Goal: Task Accomplishment & Management: Use online tool/utility

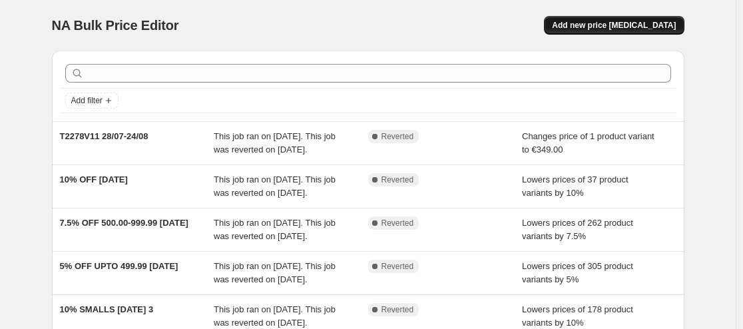
click at [620, 21] on span "Add new price [MEDICAL_DATA]" at bounding box center [614, 25] width 124 height 11
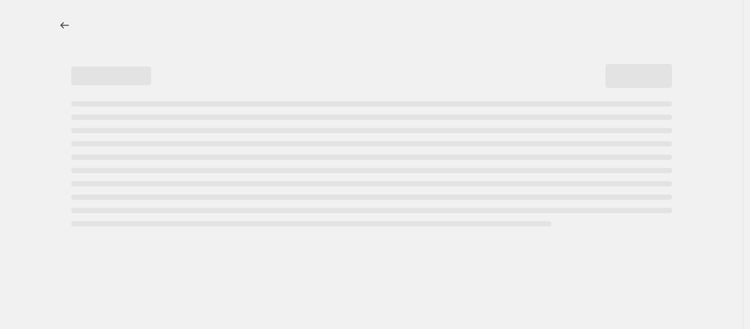
select select "percentage"
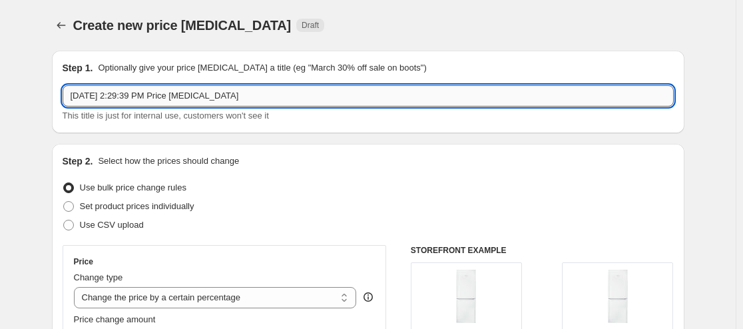
click at [334, 105] on input "[DATE] 2:29:39 PM Price [MEDICAL_DATA]" at bounding box center [368, 95] width 611 height 21
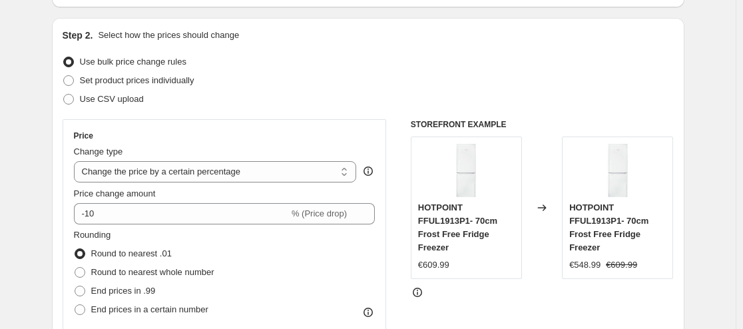
scroll to position [155, 0]
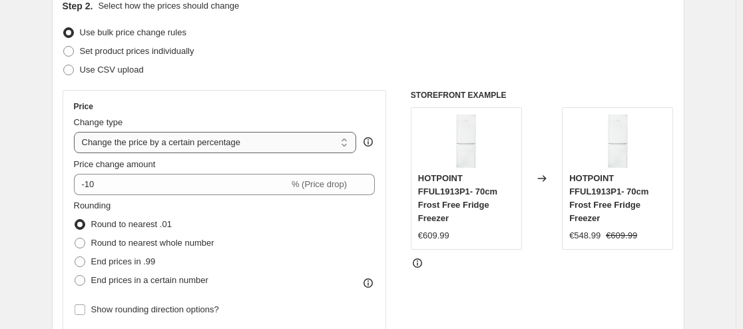
type input "SJE830BSS2GUK1 27/08-30/09"
click at [304, 139] on select "Change the price to a certain amount Change the price by a certain amount Chang…" at bounding box center [215, 142] width 283 height 21
select select "to"
click at [77, 132] on select "Change the price to a certain amount Change the price by a certain amount Chang…" at bounding box center [215, 142] width 283 height 21
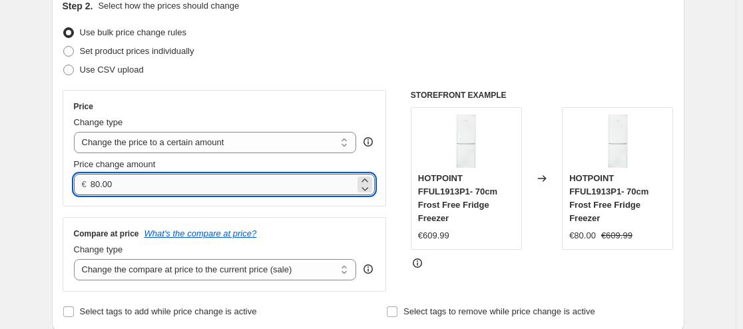
click at [239, 187] on input "80.00" at bounding box center [223, 184] width 264 height 21
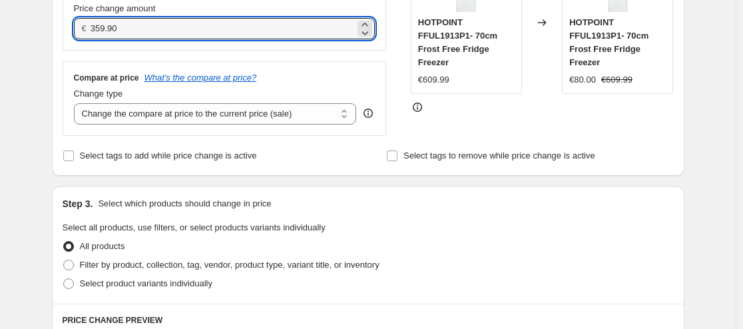
scroll to position [466, 0]
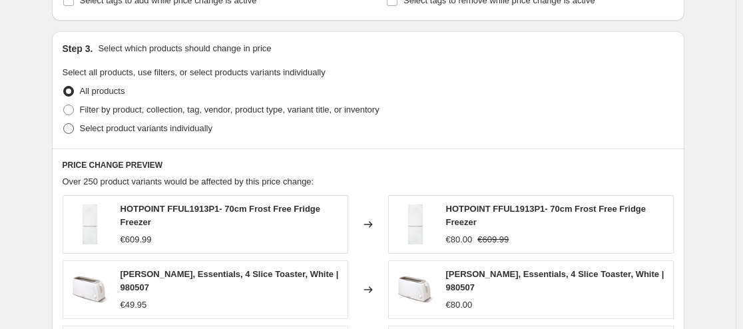
type input "359.90"
click at [68, 132] on span at bounding box center [68, 128] width 11 height 11
click at [64, 124] on input "Select product variants individually" at bounding box center [63, 123] width 1 height 1
radio input "true"
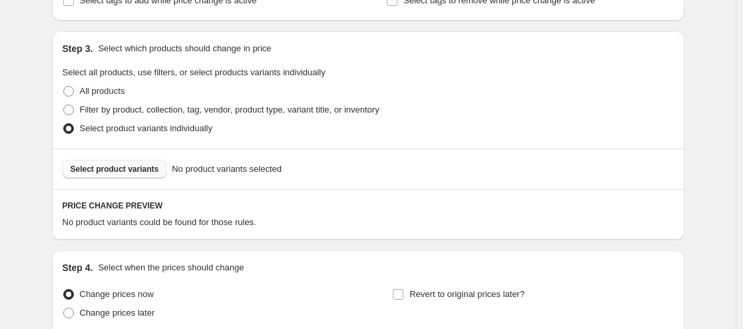
click at [134, 166] on span "Select product variants" at bounding box center [115, 169] width 89 height 11
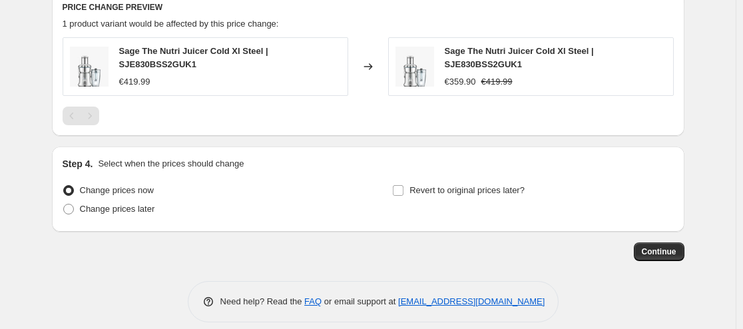
scroll to position [674, 0]
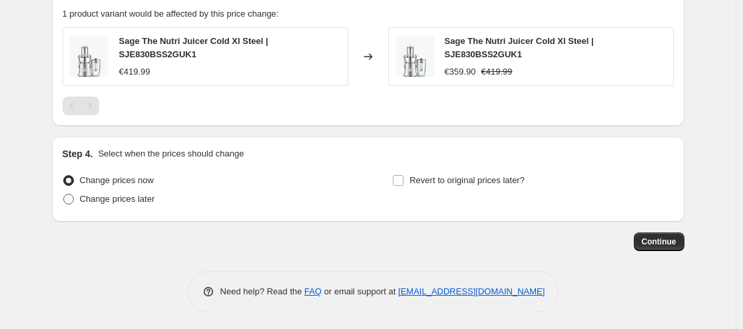
click at [124, 194] on span "Change prices later" at bounding box center [117, 199] width 75 height 10
click at [64, 194] on input "Change prices later" at bounding box center [63, 194] width 1 height 1
radio input "true"
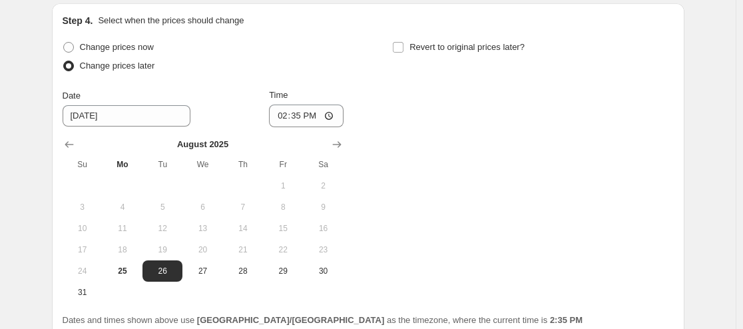
scroll to position [830, 0]
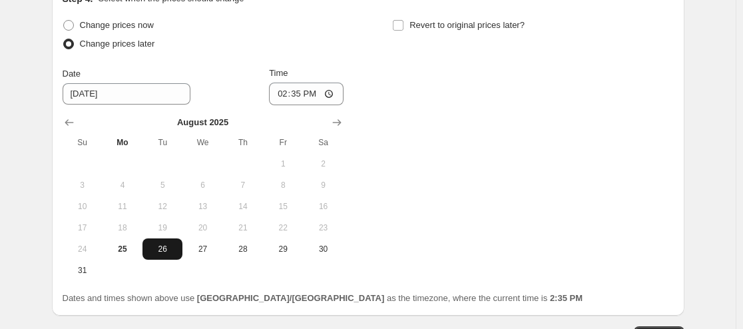
click at [166, 244] on span "26" at bounding box center [162, 249] width 29 height 11
click at [307, 89] on input "14:35" at bounding box center [306, 94] width 75 height 23
type input "18:00"
click at [402, 25] on input "Revert to original prices later?" at bounding box center [398, 25] width 11 height 11
checkbox input "true"
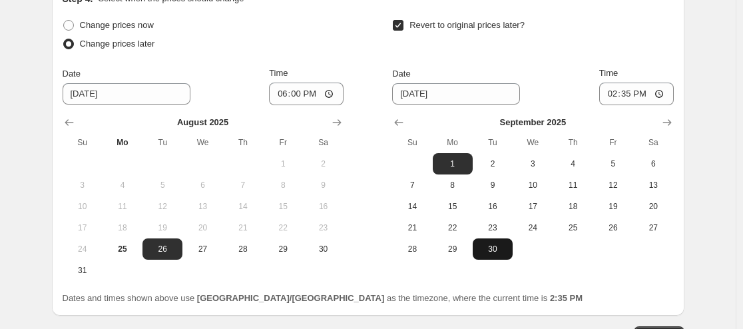
click at [504, 245] on span "30" at bounding box center [492, 249] width 29 height 11
type input "[DATE]"
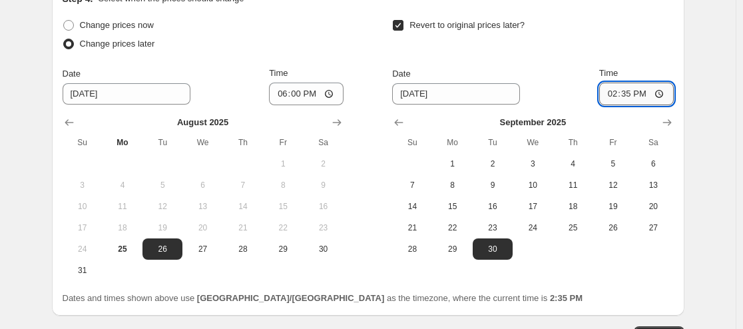
click at [632, 95] on input "14:35" at bounding box center [636, 94] width 75 height 23
type input "23:59"
click at [611, 276] on div "Change prices now Change prices later Date [DATE] Time 18:00 [DATE] Su Mo Tu We…" at bounding box center [368, 148] width 611 height 265
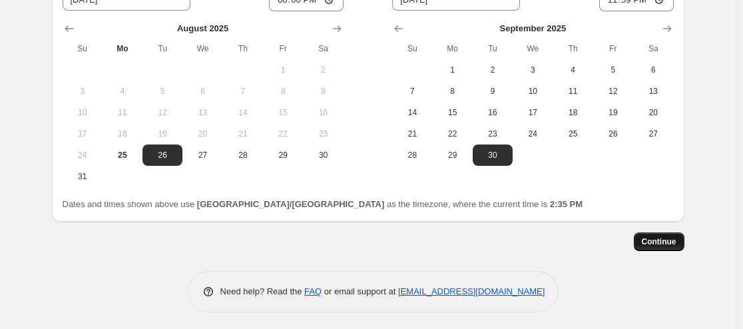
click at [652, 238] on span "Continue" at bounding box center [659, 241] width 35 height 11
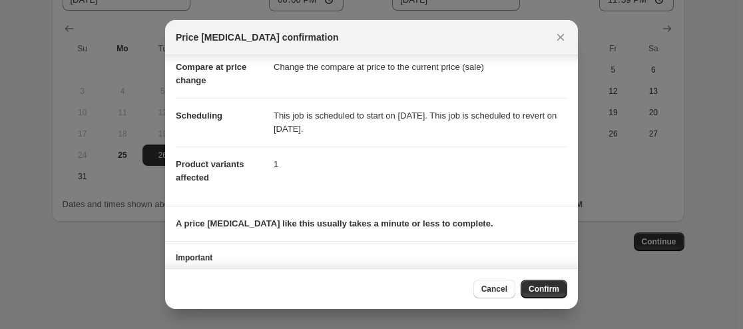
scroll to position [106, 0]
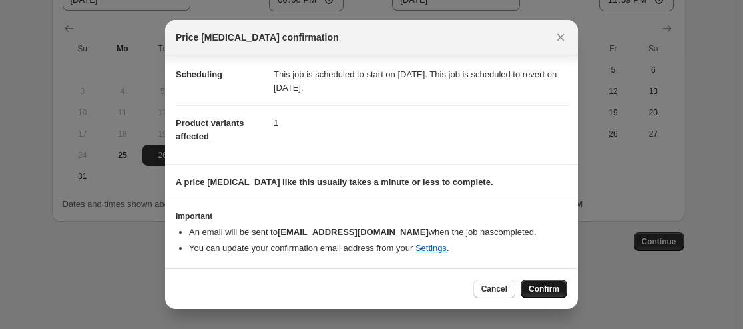
click at [546, 288] on span "Confirm" at bounding box center [544, 289] width 31 height 11
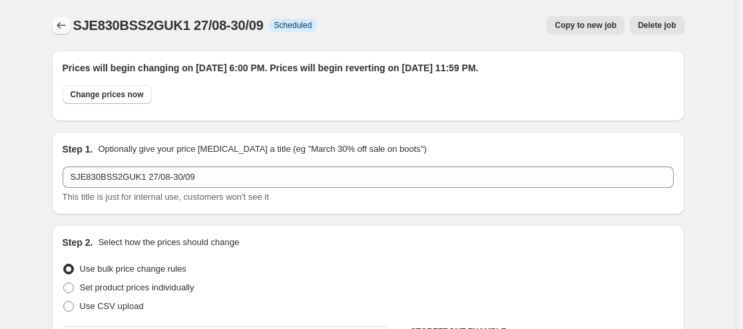
click at [68, 25] on icon "Price change jobs" at bounding box center [61, 25] width 13 height 13
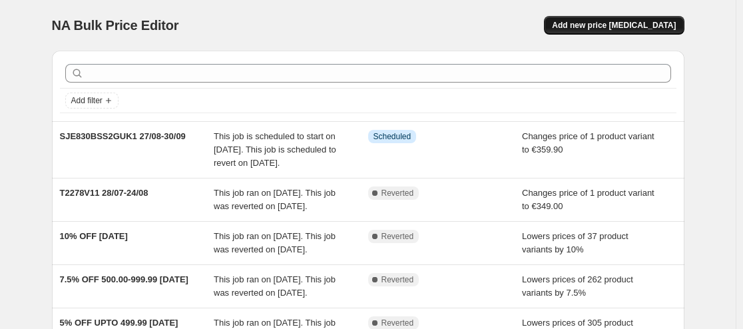
click at [595, 21] on span "Add new price [MEDICAL_DATA]" at bounding box center [614, 25] width 124 height 11
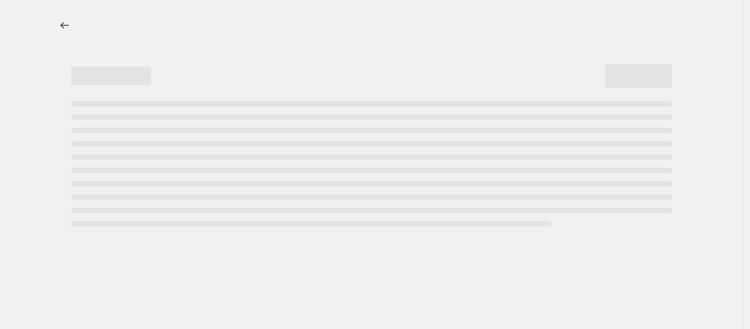
select select "percentage"
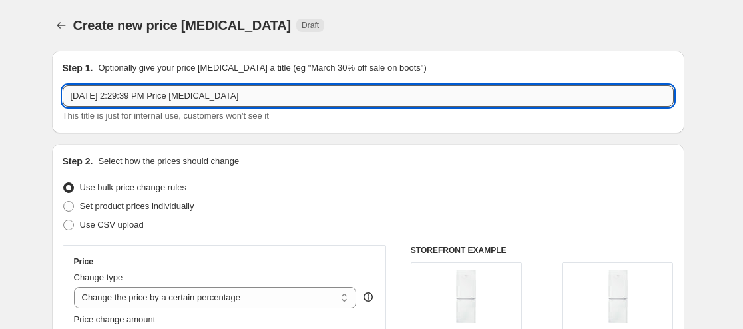
click at [294, 98] on input "[DATE] 2:29:39 PM Price [MEDICAL_DATA]" at bounding box center [368, 95] width 611 height 21
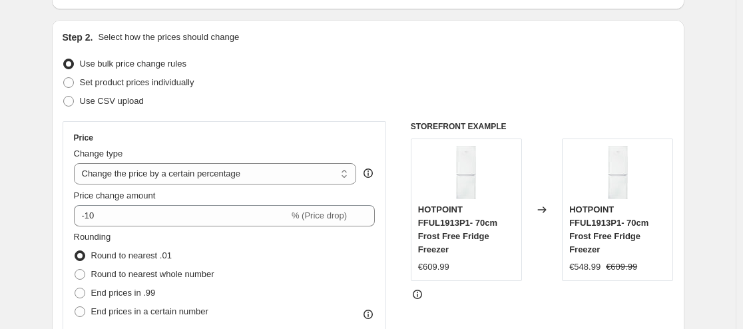
scroll to position [155, 0]
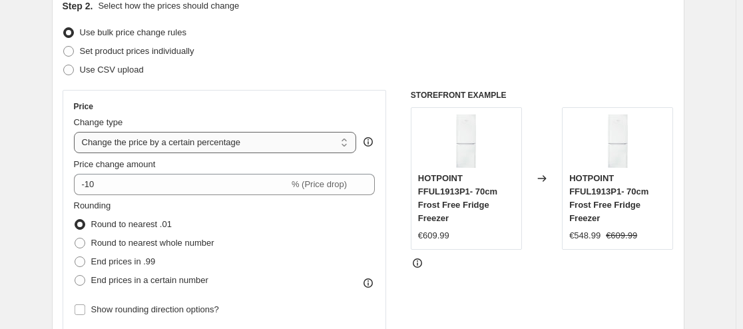
type input "SBL620SIL4GUK1 27/08-30/09"
click at [282, 146] on select "Change the price to a certain amount Change the price by a certain amount Chang…" at bounding box center [215, 142] width 283 height 21
select select "to"
click at [77, 132] on select "Change the price to a certain amount Change the price by a certain amount Chang…" at bounding box center [215, 142] width 283 height 21
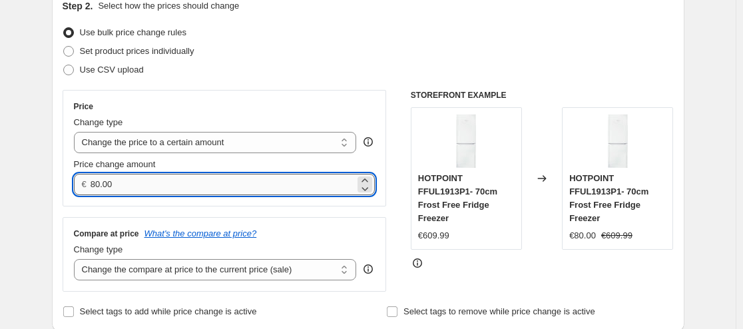
click at [254, 184] on input "80.00" at bounding box center [223, 184] width 264 height 21
type input "199.90"
click at [501, 275] on div "STOREFRONT EXAMPLE HOTPOINT FFUL1913P1- 70cm Frost Free Fridge Freezer €609.99 …" at bounding box center [542, 191] width 263 height 202
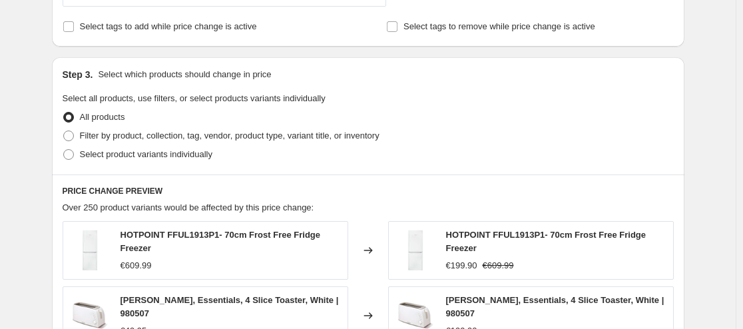
scroll to position [466, 0]
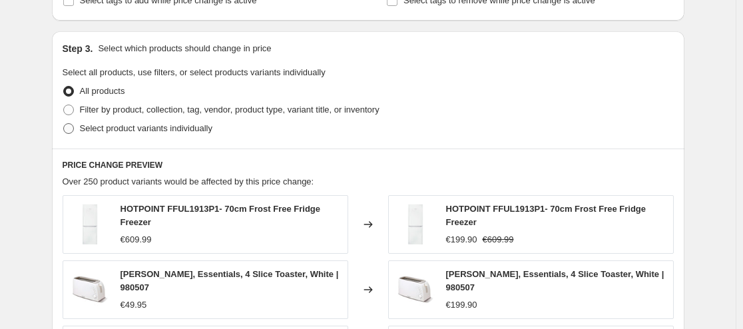
click at [108, 127] on span "Select product variants individually" at bounding box center [146, 128] width 132 height 10
click at [64, 124] on input "Select product variants individually" at bounding box center [63, 123] width 1 height 1
radio input "true"
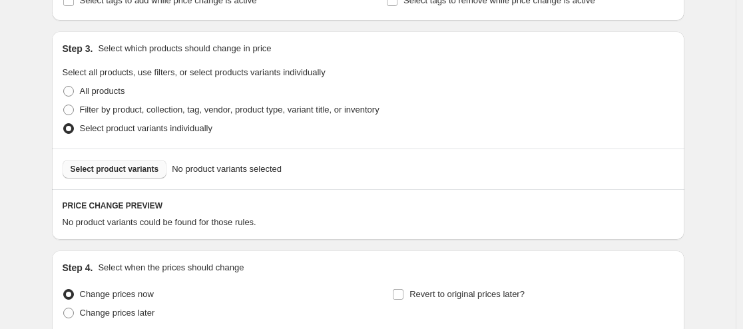
click at [115, 166] on span "Select product variants" at bounding box center [115, 169] width 89 height 11
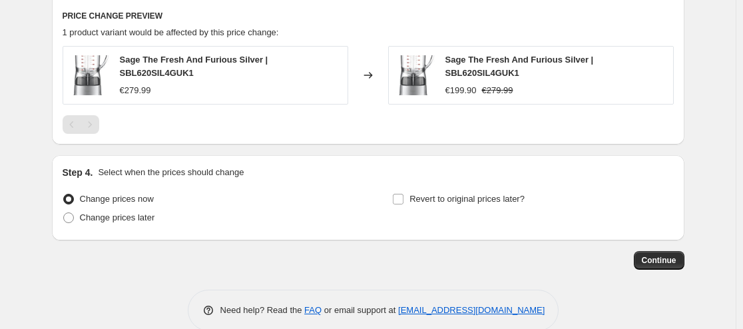
scroll to position [674, 0]
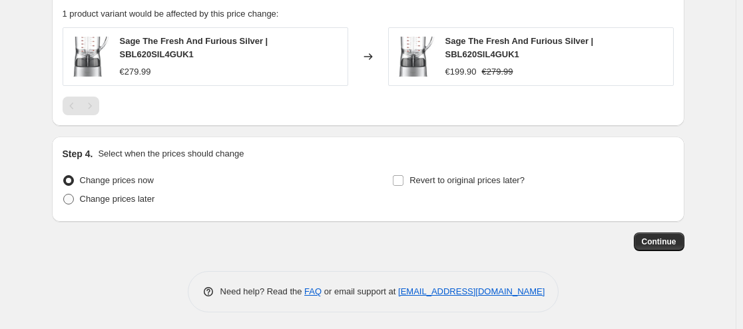
click at [74, 196] on span at bounding box center [68, 199] width 11 height 11
click at [64, 194] on input "Change prices later" at bounding box center [63, 194] width 1 height 1
radio input "true"
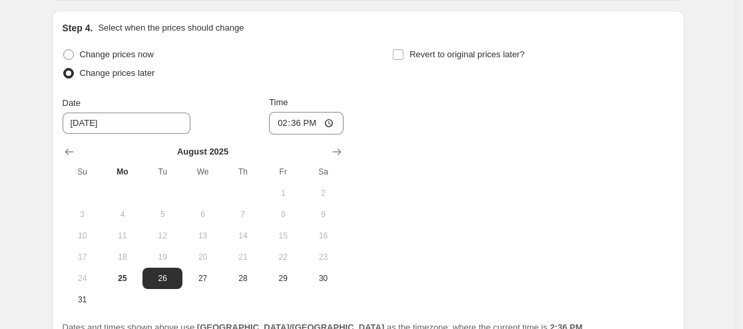
scroll to position [830, 0]
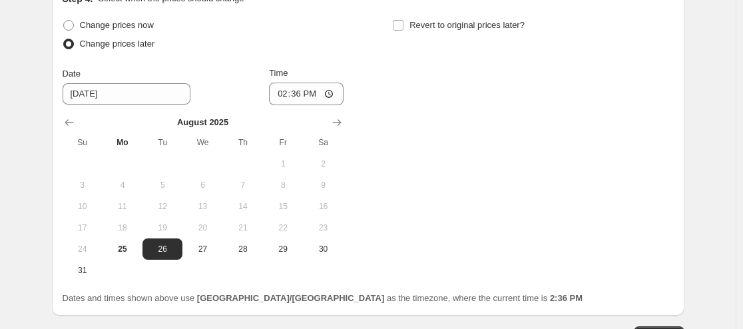
drag, startPoint x: 174, startPoint y: 238, endPoint x: 188, endPoint y: 220, distance: 23.2
click at [172, 238] on button "26" at bounding box center [162, 248] width 40 height 21
click at [309, 89] on input "14:36" at bounding box center [306, 94] width 75 height 23
type input "18:00"
click at [398, 22] on input "Revert to original prices later?" at bounding box center [398, 25] width 11 height 11
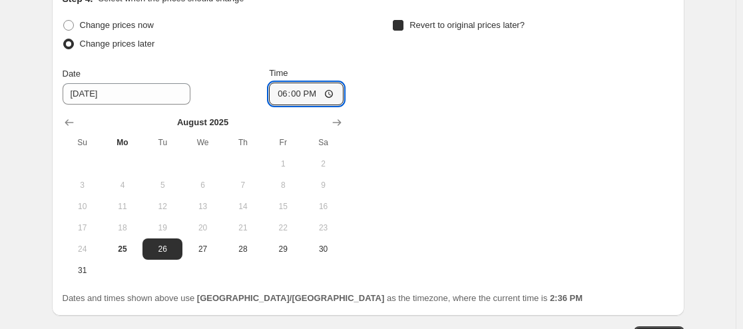
checkbox input "true"
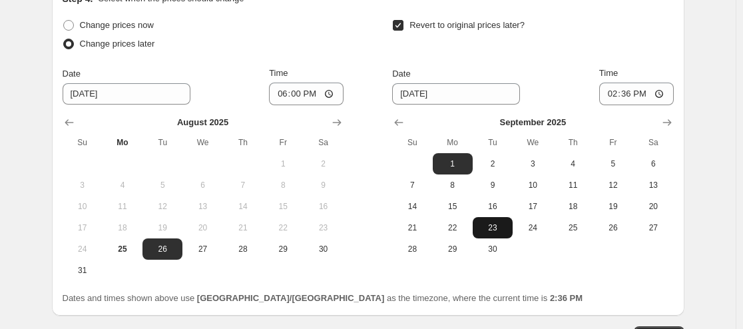
click at [505, 234] on button "23" at bounding box center [493, 227] width 40 height 21
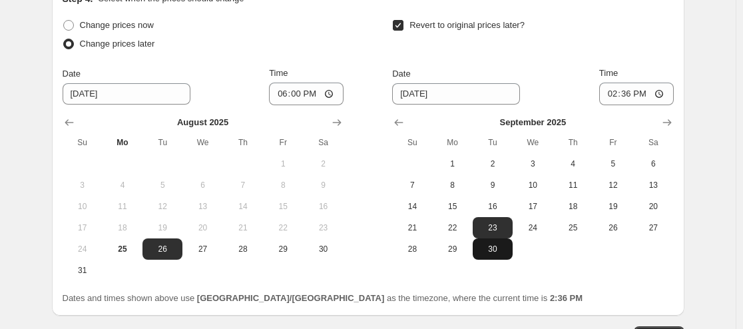
click at [501, 244] on span "30" at bounding box center [492, 249] width 29 height 11
type input "[DATE]"
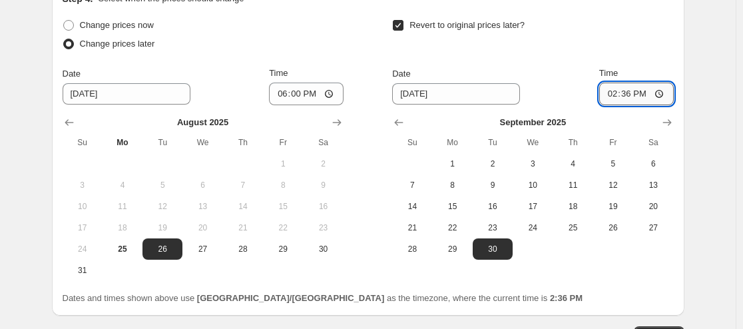
click at [631, 87] on input "14:36" at bounding box center [636, 94] width 75 height 23
type input "23:59"
click at [595, 16] on div "Revert to original prices later?" at bounding box center [532, 36] width 281 height 40
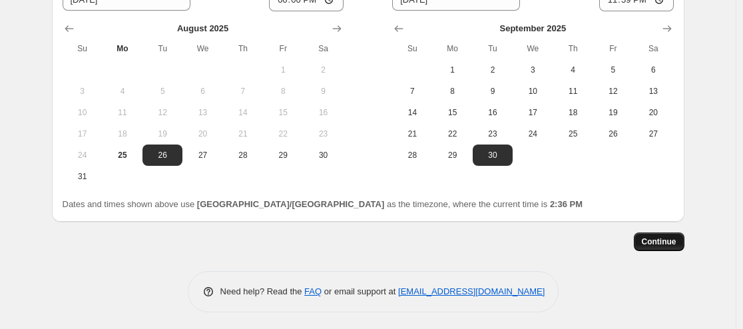
click at [659, 240] on span "Continue" at bounding box center [659, 241] width 35 height 11
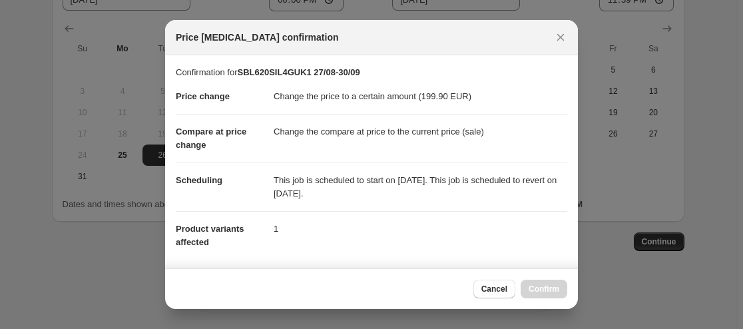
scroll to position [229, 0]
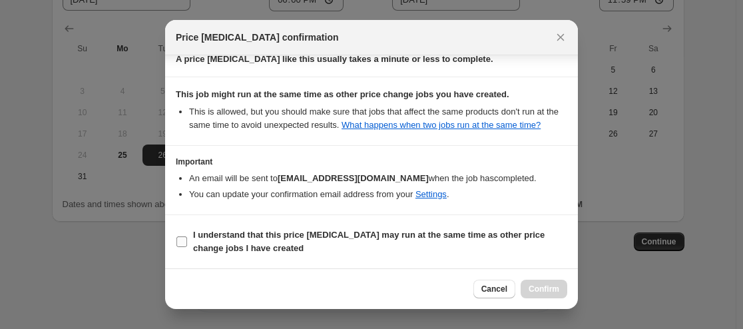
click at [181, 240] on input "I understand that this price [MEDICAL_DATA] may run at the same time as other p…" at bounding box center [181, 241] width 11 height 11
checkbox input "true"
click at [541, 295] on button "Confirm" at bounding box center [544, 289] width 47 height 19
